Goal: Navigation & Orientation: Find specific page/section

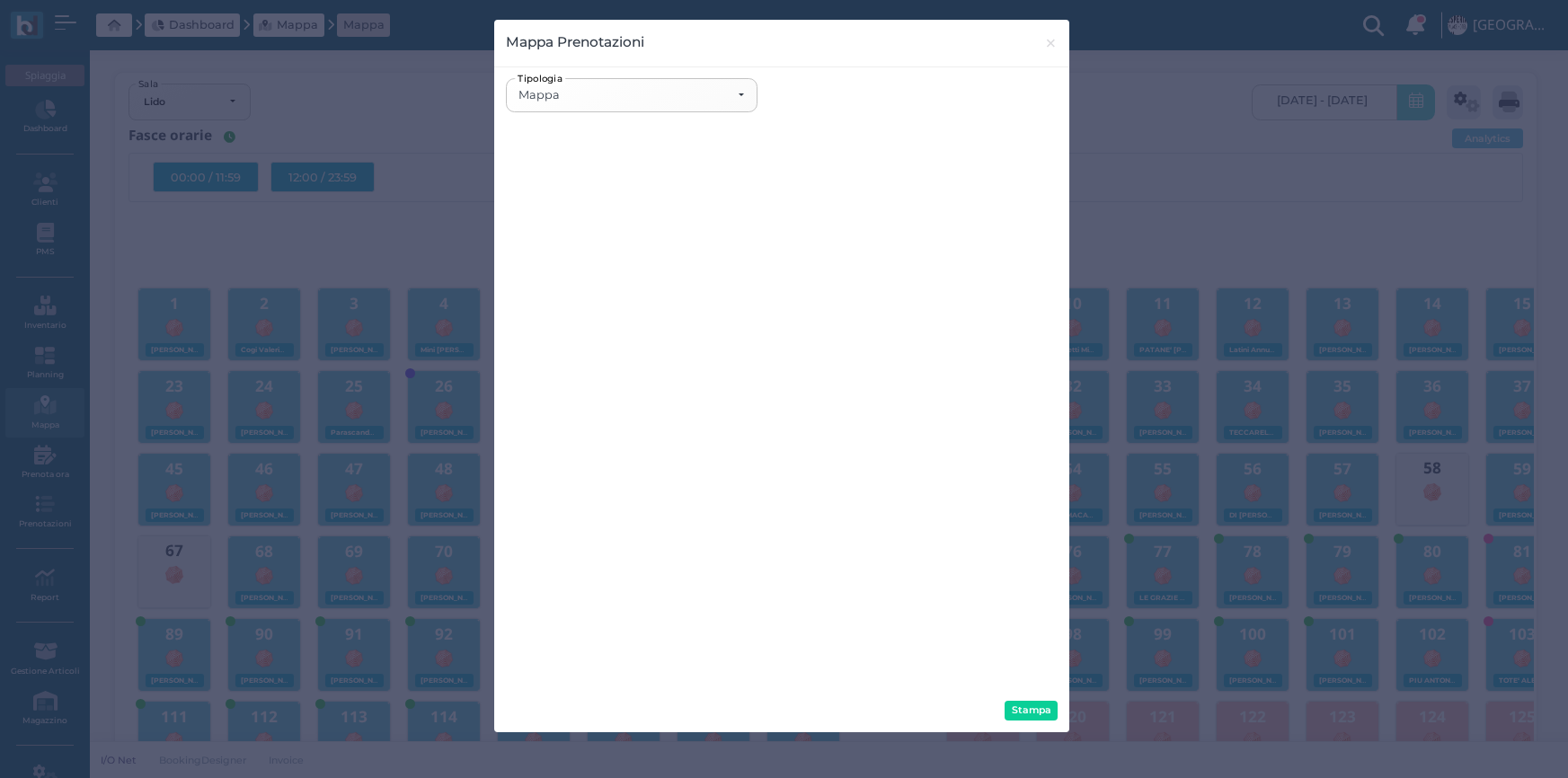
select select "map"
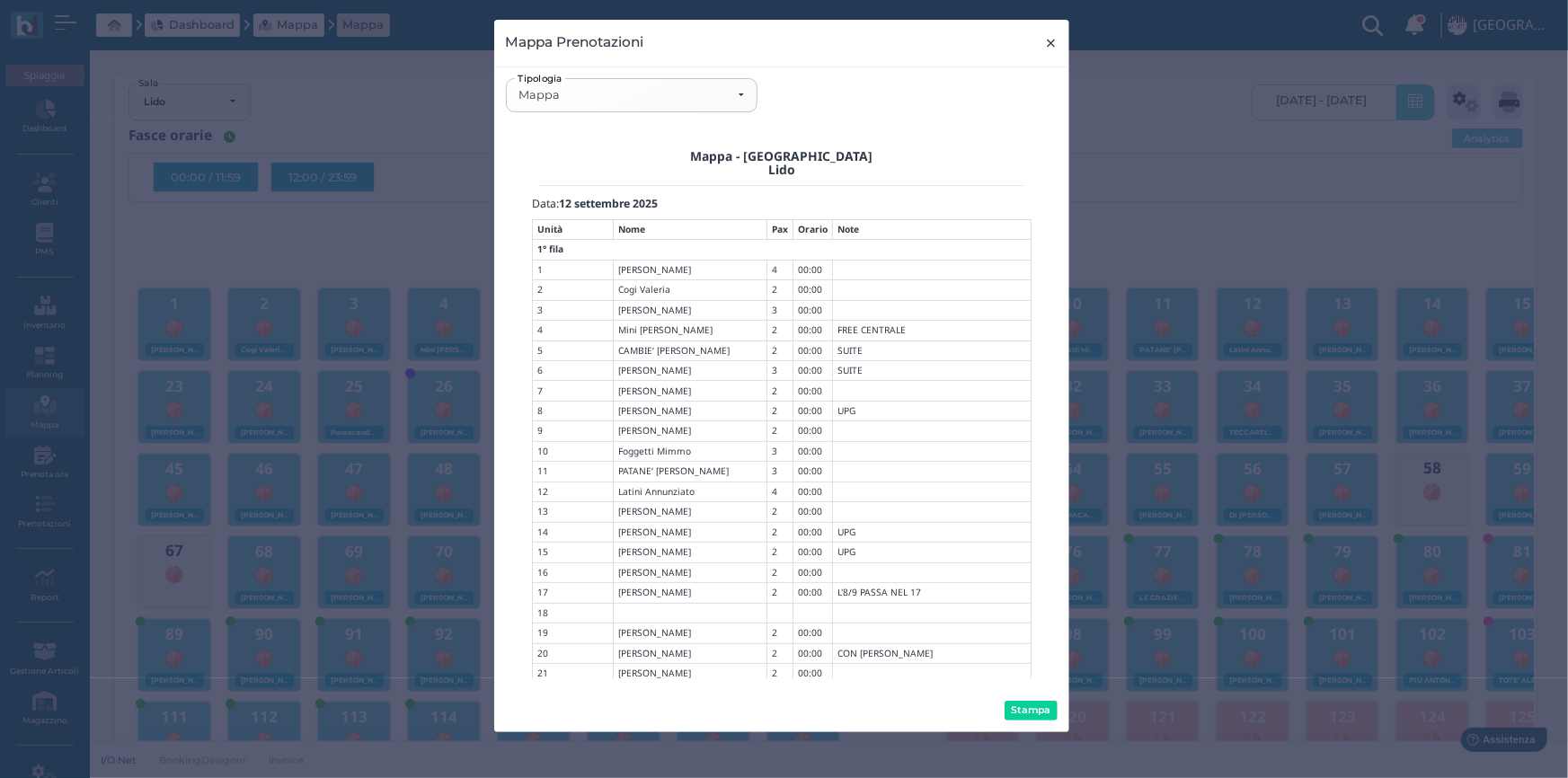
click at [1058, 44] on button "× close" at bounding box center [1051, 43] width 37 height 46
